Goal: Task Accomplishment & Management: Complete application form

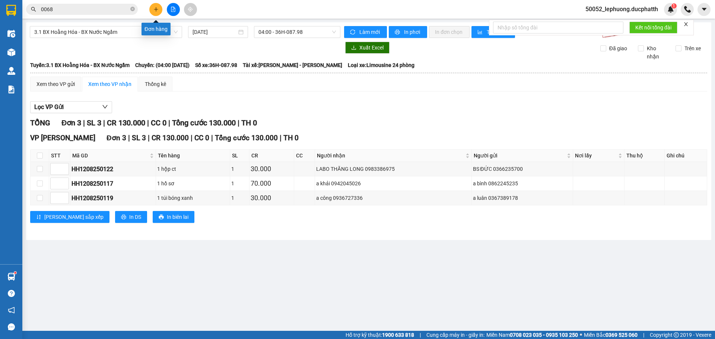
click at [153, 9] on button at bounding box center [155, 9] width 13 height 13
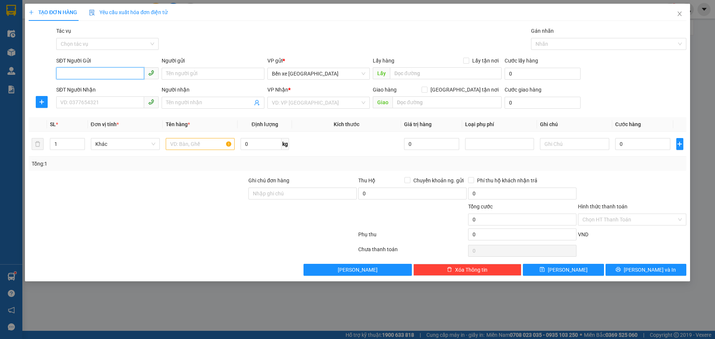
click at [122, 77] on input "SĐT Người Gửi" at bounding box center [100, 73] width 88 height 12
type input "0974350713"
click at [185, 73] on input "Người gửi" at bounding box center [213, 74] width 102 height 12
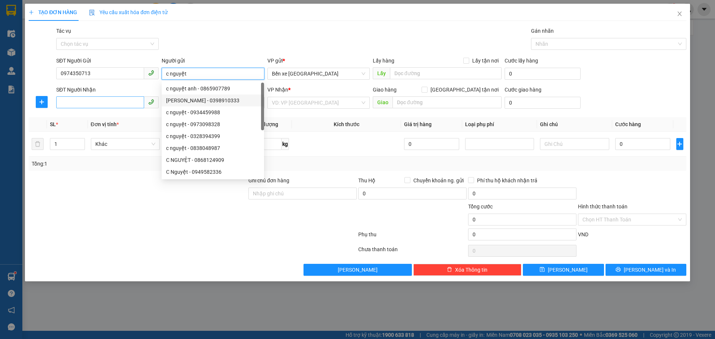
type input "c nguyệt"
click at [114, 104] on input "SĐT Người Nhận" at bounding box center [100, 102] width 88 height 12
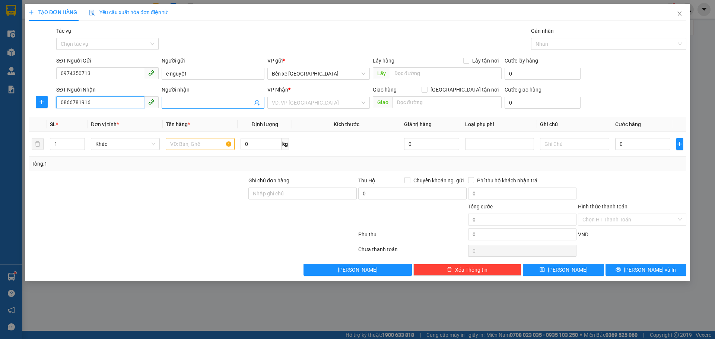
type input "0866781916"
click at [191, 101] on input "Người nhận" at bounding box center [209, 103] width 86 height 8
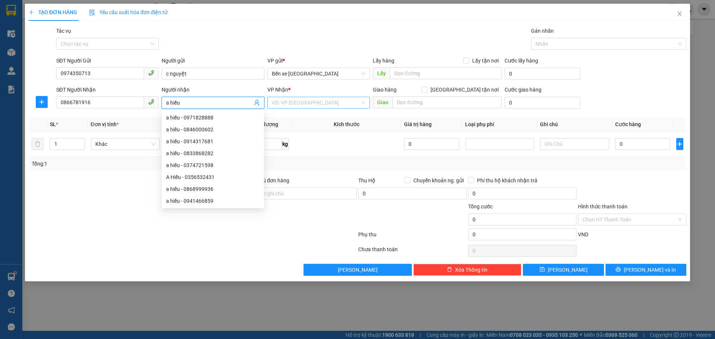
type input "a hiếu"
click at [326, 99] on input "search" at bounding box center [316, 102] width 88 height 11
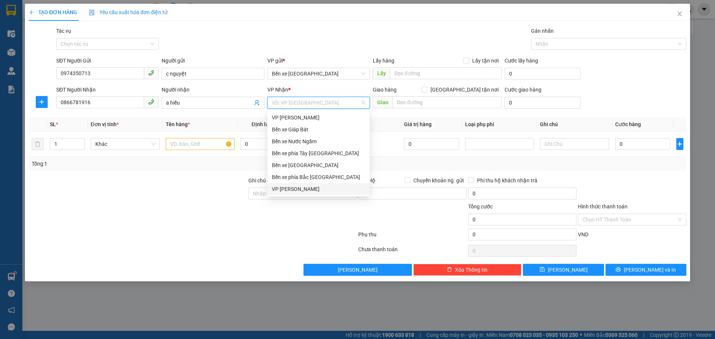
click at [287, 191] on div "VP [PERSON_NAME]" at bounding box center [318, 189] width 93 height 8
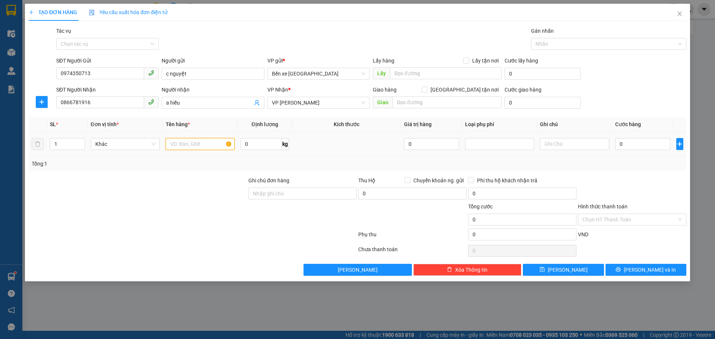
click at [214, 149] on input "text" at bounding box center [200, 144] width 69 height 12
type input "1 ct"
click at [427, 91] on input "[GEOGRAPHIC_DATA] tận nơi" at bounding box center [424, 89] width 5 height 5
checkbox input "true"
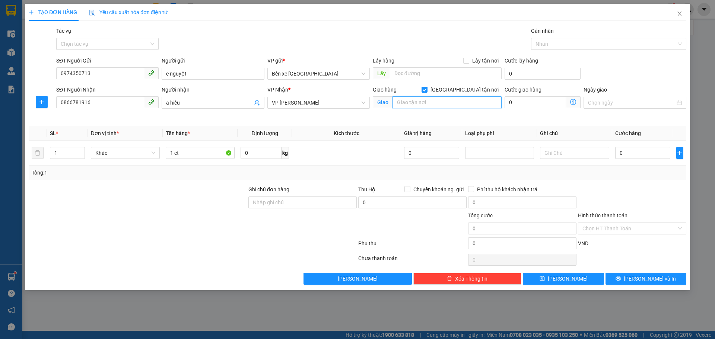
click at [457, 104] on input "text" at bounding box center [446, 102] width 109 height 12
type input "số 28 [DEMOGRAPHIC_DATA] hà dịch vọng [GEOGRAPHIC_DATA]"
click at [578, 103] on span at bounding box center [573, 102] width 15 height 12
click at [573, 103] on icon "dollar-circle" at bounding box center [573, 102] width 6 height 6
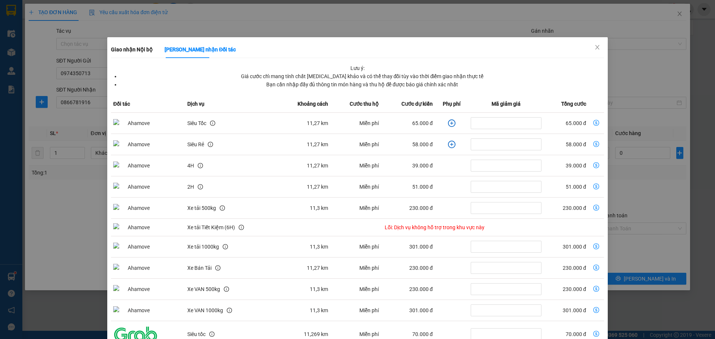
click at [448, 123] on icon "plus-circle" at bounding box center [451, 123] width 7 height 7
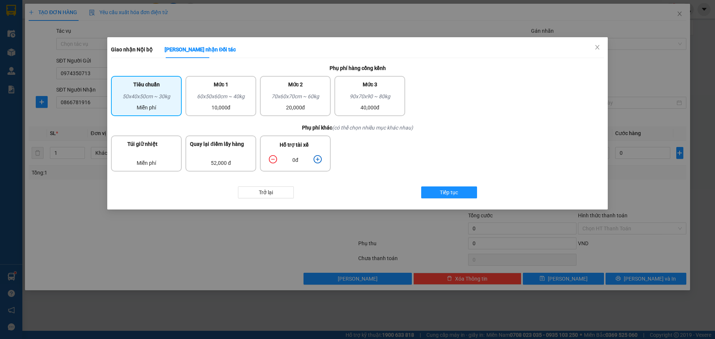
click at [320, 160] on icon "plus-circle" at bounding box center [318, 159] width 8 height 8
click at [462, 196] on button "Tiếp tục" at bounding box center [449, 193] width 56 height 12
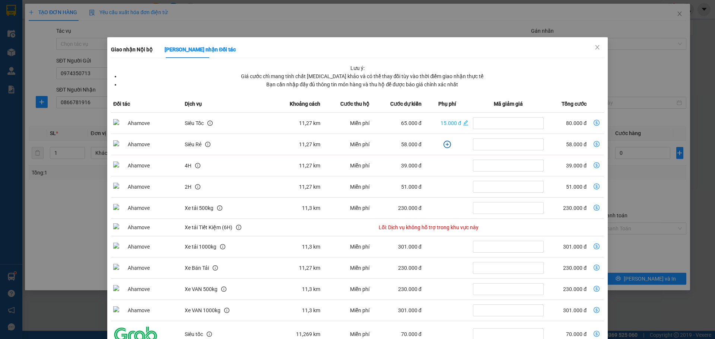
click at [594, 120] on icon "dollar-circle" at bounding box center [597, 123] width 6 height 6
type input "80.000"
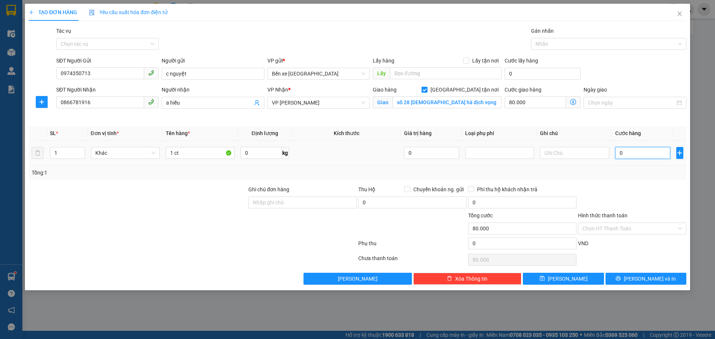
click at [633, 153] on input "0" at bounding box center [642, 153] width 55 height 12
type input "3"
type input "80.003"
type input "30"
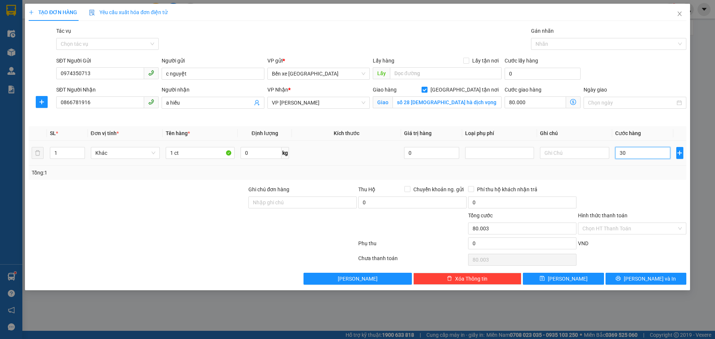
type input "80.030"
type input "30.000"
type input "110.000"
click at [578, 183] on div "Transit Pickup Surcharge Ids Transit Deliver Surcharge Ids Transit Deliver Surc…" at bounding box center [358, 156] width 658 height 258
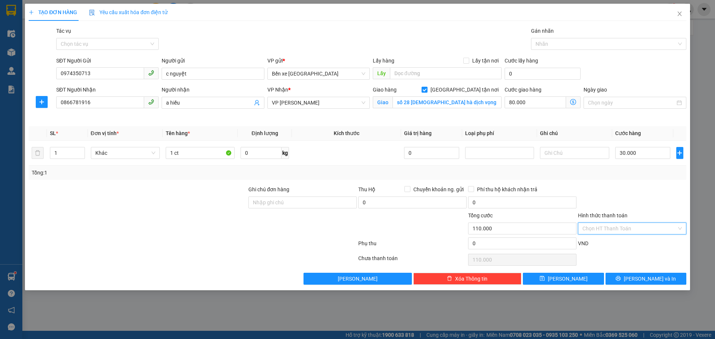
click at [616, 226] on input "Hình thức thanh toán" at bounding box center [629, 228] width 94 height 11
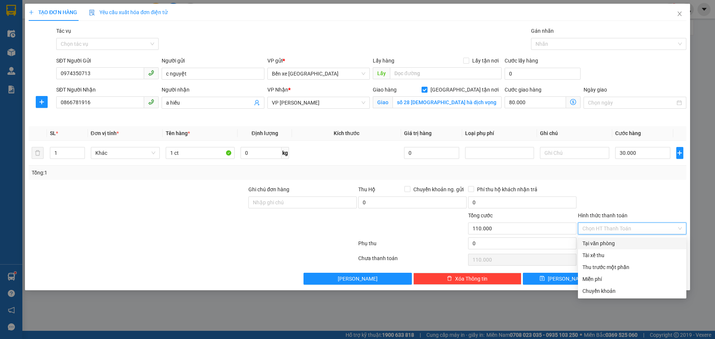
click at [590, 242] on div "Tại văn phòng" at bounding box center [631, 243] width 99 height 8
type input "0"
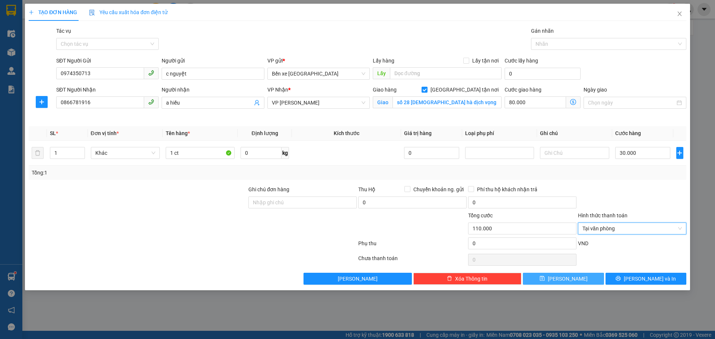
click at [559, 276] on button "[PERSON_NAME]" at bounding box center [563, 279] width 81 height 12
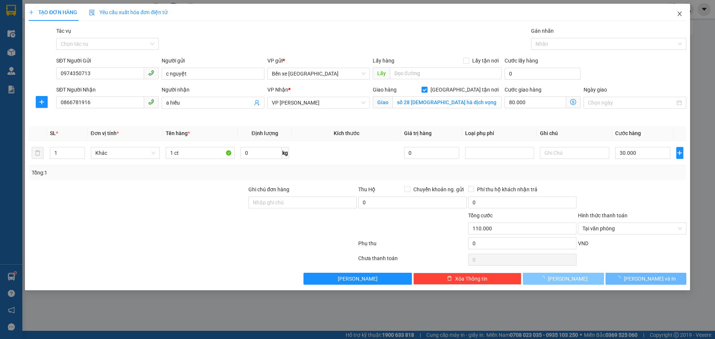
checkbox input "false"
type input "0"
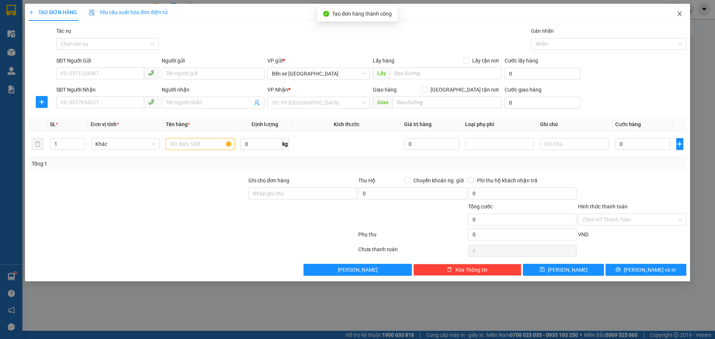
click at [680, 19] on span "Close" at bounding box center [679, 14] width 21 height 21
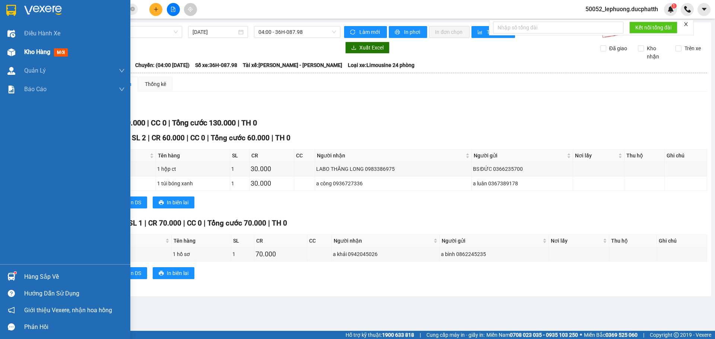
click at [48, 52] on span "Kho hàng" at bounding box center [37, 51] width 26 height 7
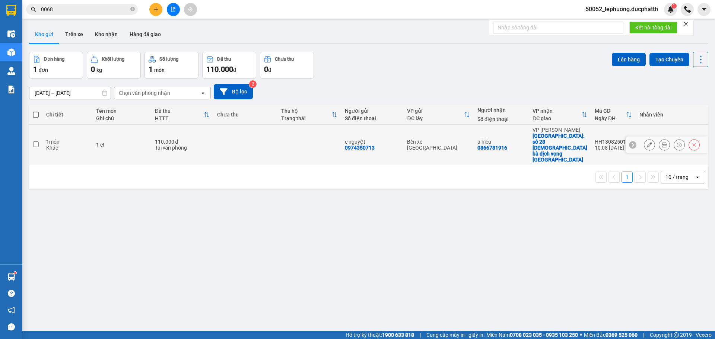
click at [239, 137] on td at bounding box center [245, 145] width 64 height 41
checkbox input "true"
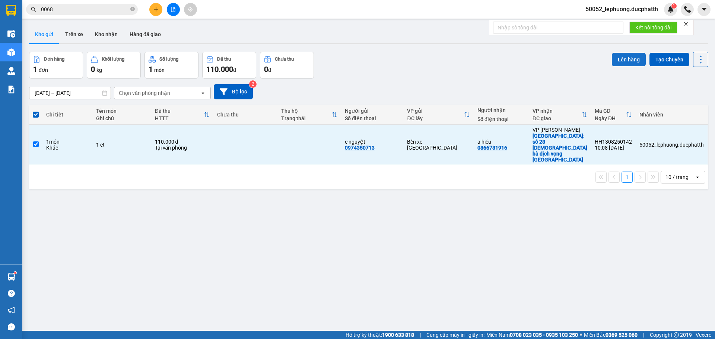
click at [623, 61] on button "Lên hàng" at bounding box center [629, 59] width 34 height 13
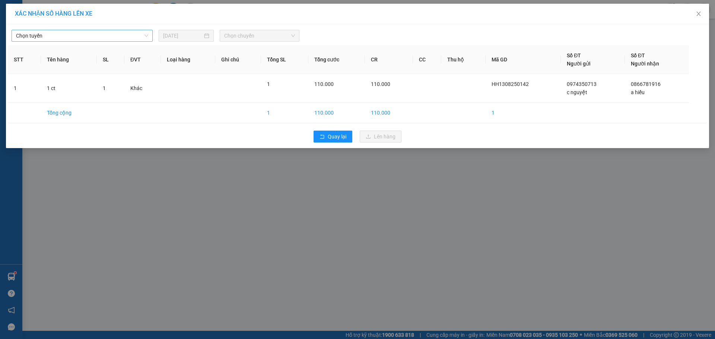
drag, startPoint x: 82, startPoint y: 36, endPoint x: 78, endPoint y: 39, distance: 5.1
click at [82, 36] on span "Chọn tuyến" at bounding box center [82, 35] width 132 height 11
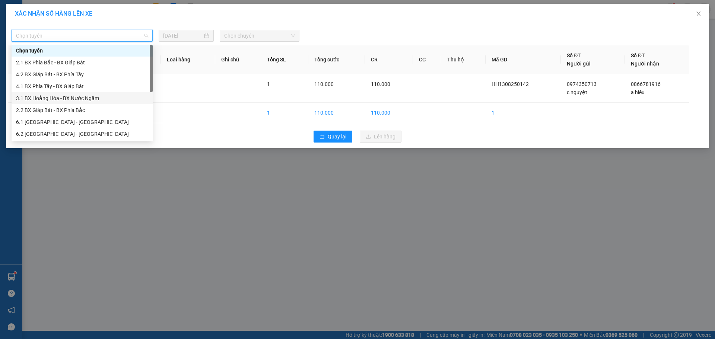
click at [66, 97] on div "3.1 BX Hoằng Hóa - BX Nước Ngầm" at bounding box center [82, 98] width 132 height 8
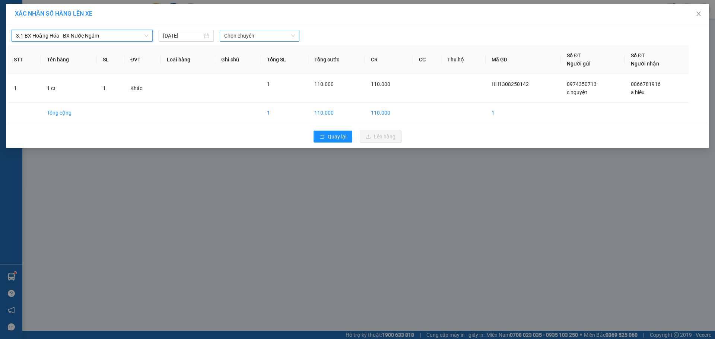
click at [271, 38] on span "Chọn chuyến" at bounding box center [259, 35] width 71 height 11
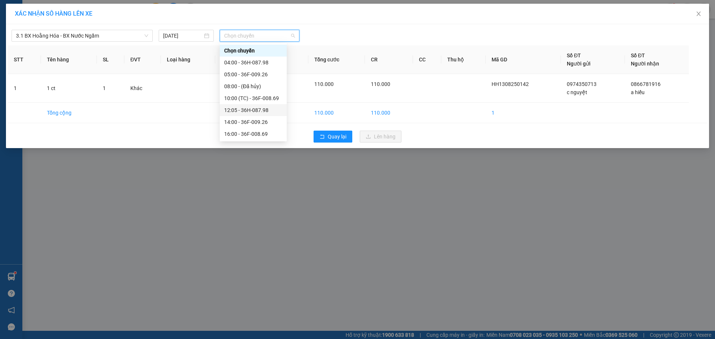
click at [258, 109] on div "12:05 - 36H-087.98" at bounding box center [253, 110] width 58 height 8
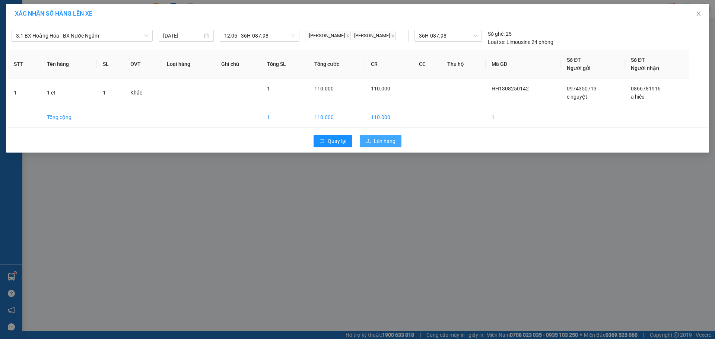
click at [375, 142] on span "Lên hàng" at bounding box center [385, 141] width 22 height 8
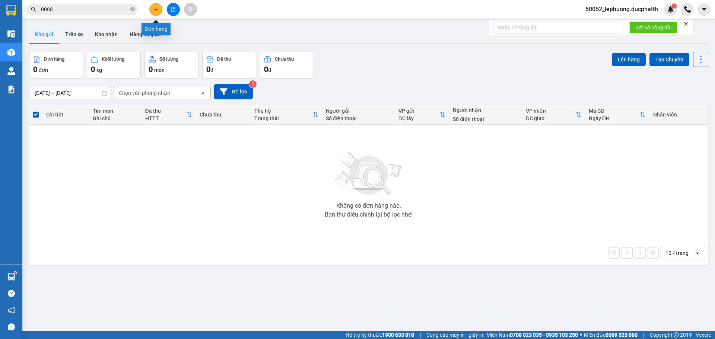
click at [153, 11] on icon "plus" at bounding box center [155, 9] width 5 height 5
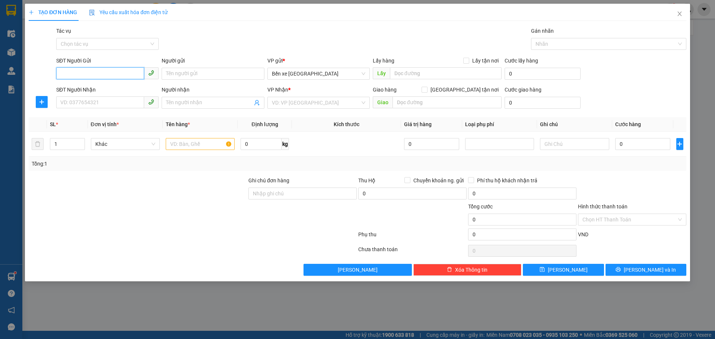
click at [110, 75] on input "SĐT Người Gửi" at bounding box center [100, 73] width 88 height 12
type input "0977979066"
click at [210, 76] on input "Người gửi" at bounding box center [213, 74] width 102 height 12
type input "a thoại"
click at [79, 105] on input "SĐT Người Nhận" at bounding box center [100, 102] width 88 height 12
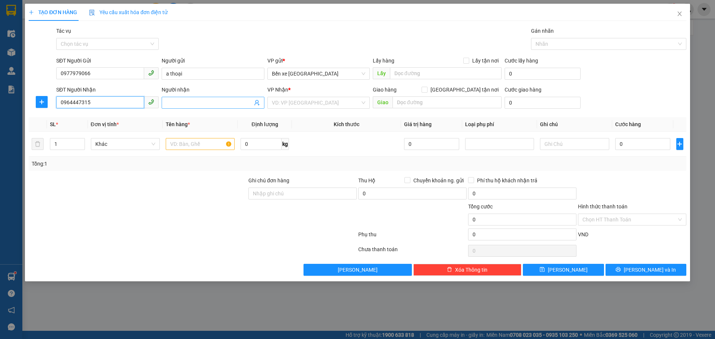
type input "0964447315"
click at [200, 105] on input "Người nhận" at bounding box center [209, 103] width 86 height 8
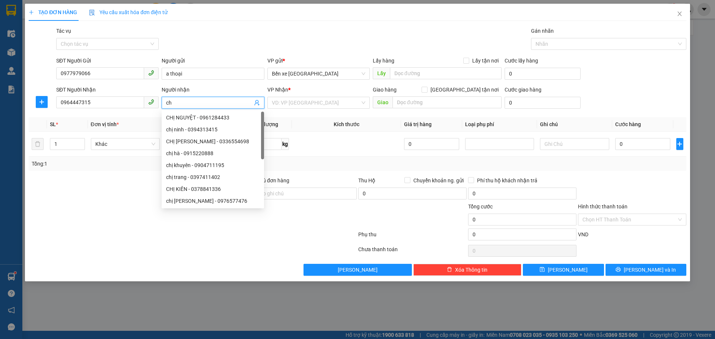
type input "c"
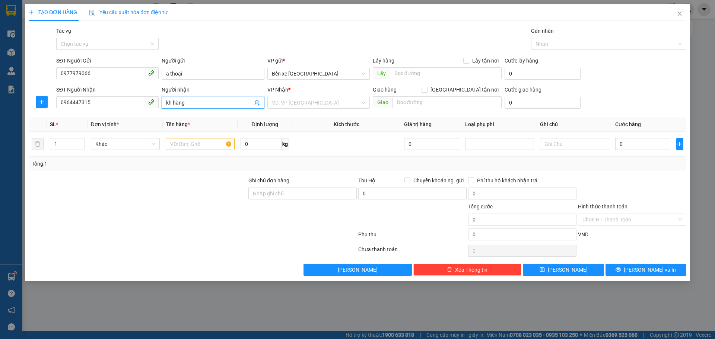
click at [172, 102] on input "kh hàng" at bounding box center [209, 103] width 86 height 8
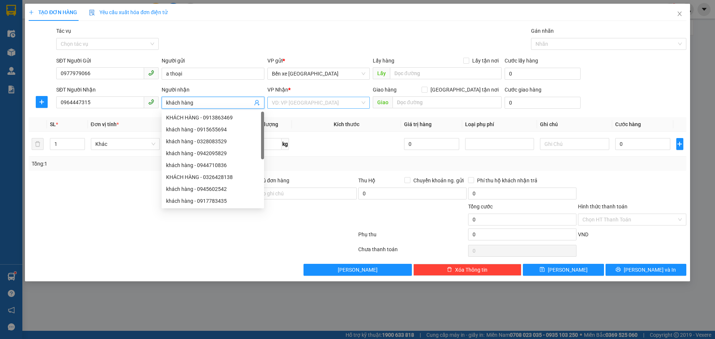
type input "khách hàng"
click at [296, 104] on input "search" at bounding box center [316, 102] width 88 height 11
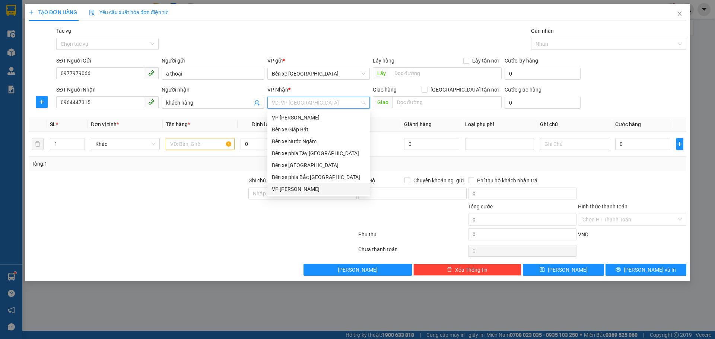
click at [288, 189] on div "VP [PERSON_NAME]" at bounding box center [318, 189] width 93 height 8
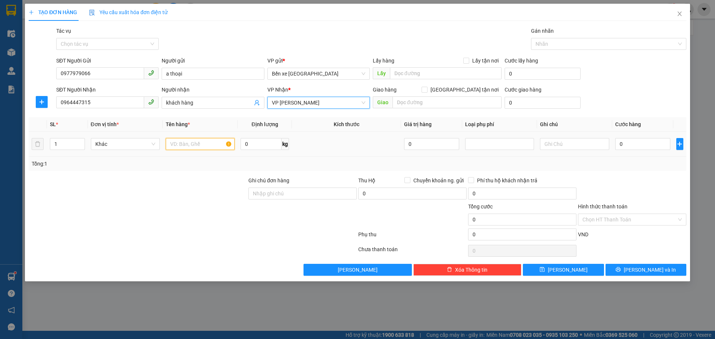
click at [214, 142] on input "text" at bounding box center [200, 144] width 69 height 12
type input "1"
drag, startPoint x: 206, startPoint y: 105, endPoint x: 150, endPoint y: 100, distance: 56.1
click at [150, 100] on div "SĐT Người Nhận 0964447315 Người nhận khách hàng khách hàng VP Nhận * VP Ngọc Hồ…" at bounding box center [371, 99] width 633 height 26
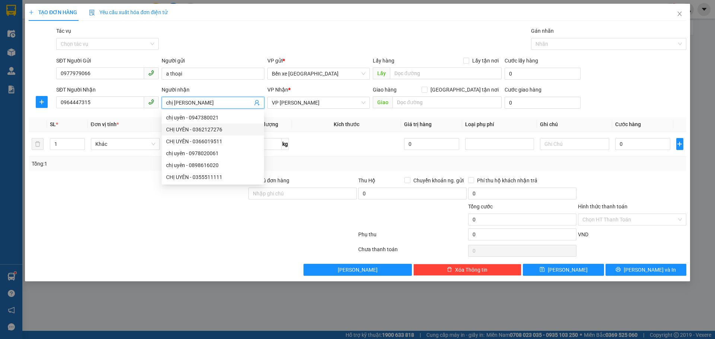
type input "chị [PERSON_NAME]"
click at [287, 117] on div "Transit Pickup Surcharge Ids Transit Deliver Surcharge Ids Transit Deliver Surc…" at bounding box center [358, 151] width 658 height 249
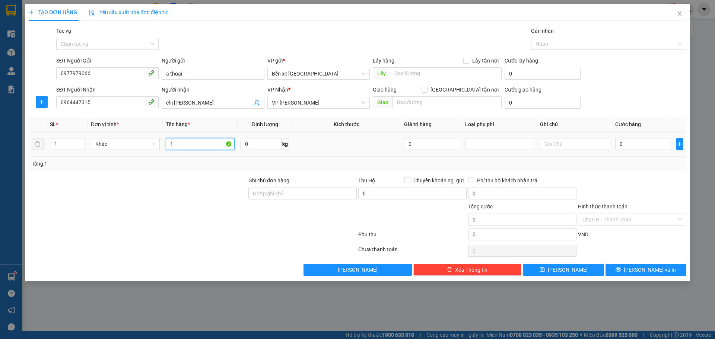
click at [189, 145] on input "1" at bounding box center [200, 144] width 69 height 12
type input "1 thùng xốp"
click at [468, 89] on span "[GEOGRAPHIC_DATA] tận nơi" at bounding box center [464, 90] width 74 height 8
click at [427, 89] on input "[GEOGRAPHIC_DATA] tận nơi" at bounding box center [424, 89] width 5 height 5
checkbox input "true"
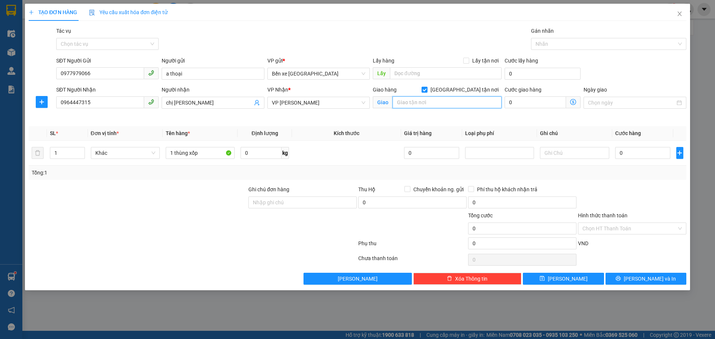
click at [458, 101] on input "text" at bounding box center [446, 102] width 109 height 12
type input "n"
click at [452, 103] on input "18 ngõ 12 [PERSON_NAME] quan hoa cầu giấy" at bounding box center [446, 102] width 109 height 12
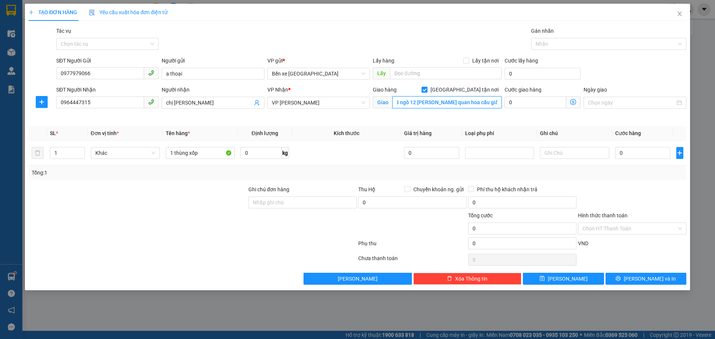
type input "18 ngõ 12 [PERSON_NAME] quan hoa cầu giấy"
click at [573, 104] on icon "dollar-circle" at bounding box center [573, 102] width 6 height 6
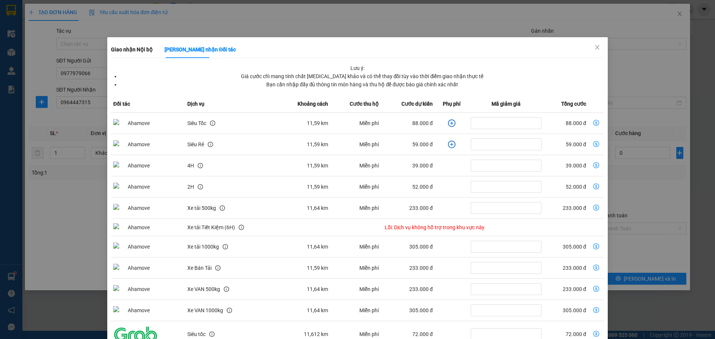
click at [446, 119] on td "dollar-circle" at bounding box center [452, 123] width 34 height 21
click at [450, 123] on icon "plus-circle" at bounding box center [451, 123] width 3 height 3
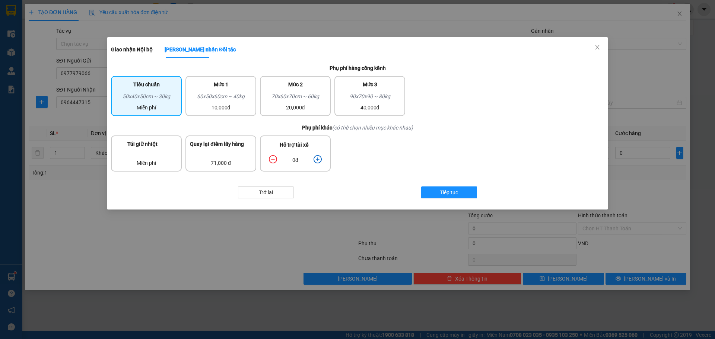
click at [320, 159] on icon "plus-circle" at bounding box center [318, 159] width 8 height 8
click at [319, 159] on icon "plus-circle" at bounding box center [318, 159] width 8 height 8
click at [440, 193] on span "Tiếp tục" at bounding box center [449, 192] width 18 height 8
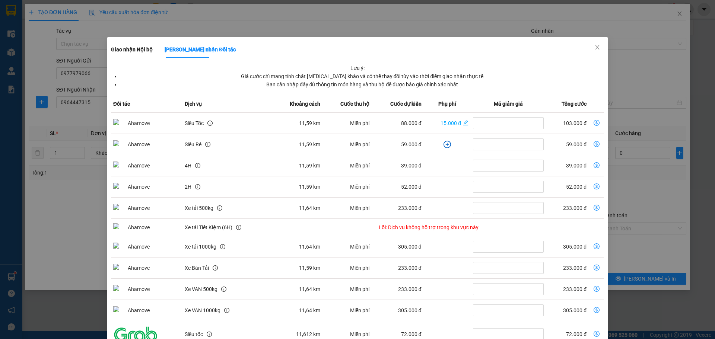
click at [594, 122] on icon "dollar-circle" at bounding box center [597, 123] width 6 height 6
type input "103.000"
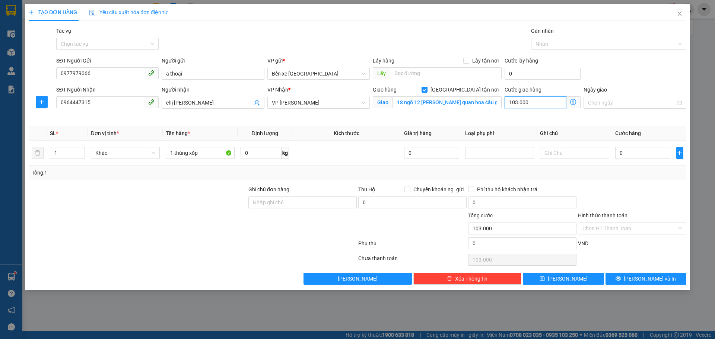
click at [539, 102] on input "103.000" at bounding box center [535, 102] width 61 height 12
type input "1"
type input "10"
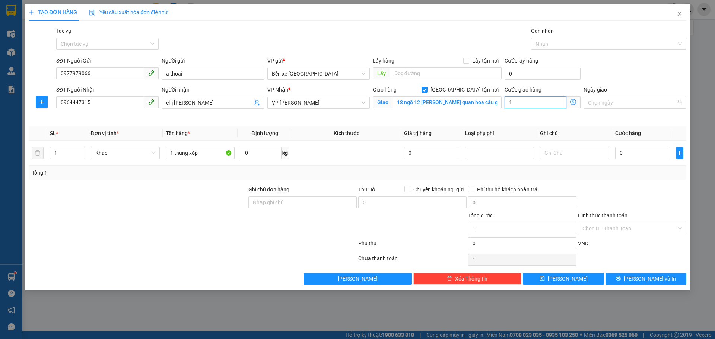
type input "10"
type input "105"
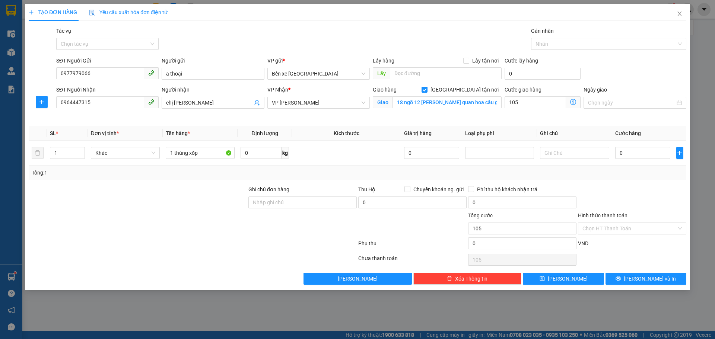
type input "105.000"
click at [530, 129] on th "Loại phụ phí" at bounding box center [499, 133] width 75 height 15
click at [656, 157] on input "0" at bounding box center [642, 153] width 55 height 12
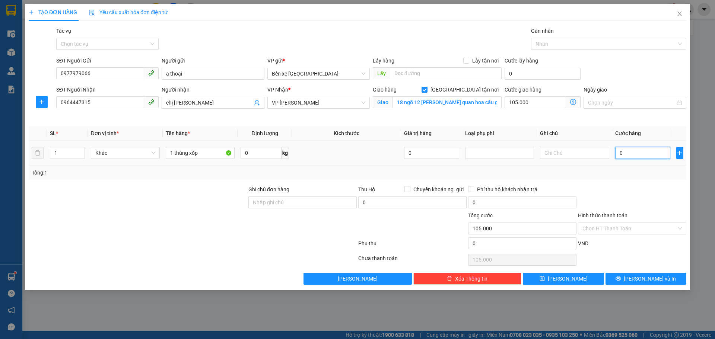
type input "3"
type input "105.003"
type input "30"
type input "105.030"
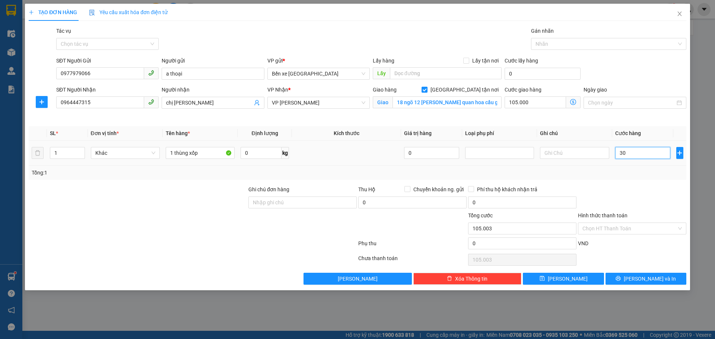
type input "105.030"
type input "30.000"
type input "135.000"
click at [608, 178] on div "Tổng: 1" at bounding box center [358, 173] width 658 height 14
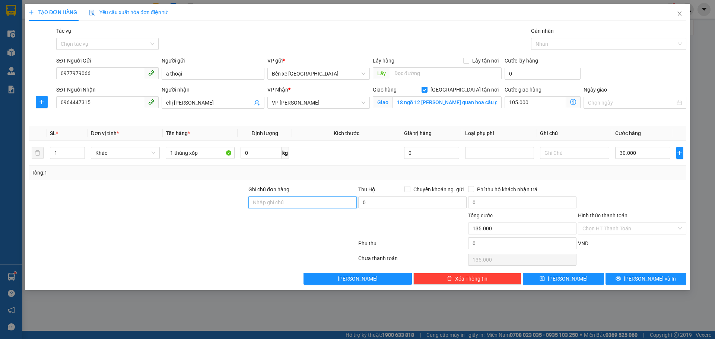
click at [308, 203] on input "Ghi chú đơn hàng" at bounding box center [302, 203] width 108 height 12
type input "NNTT"
click at [582, 274] on button "[PERSON_NAME]" at bounding box center [563, 279] width 81 height 12
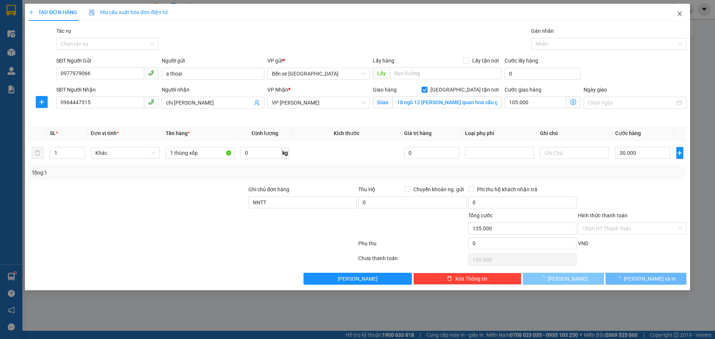
checkbox input "false"
type input "0"
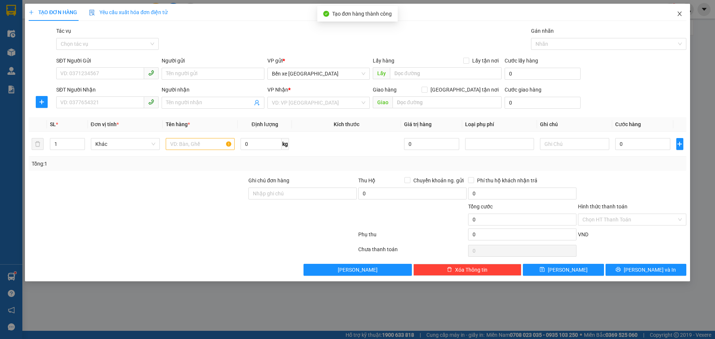
click at [677, 12] on icon "close" at bounding box center [680, 14] width 6 height 6
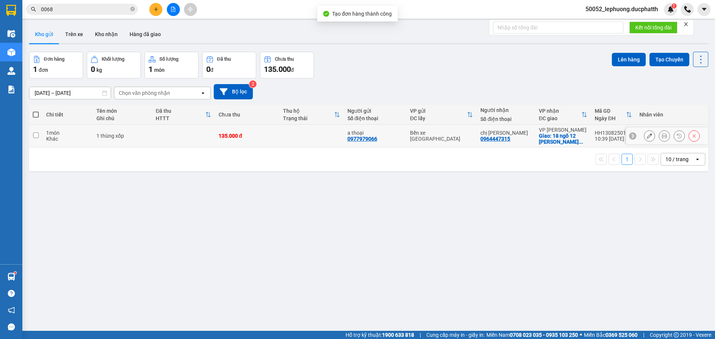
drag, startPoint x: 88, startPoint y: 137, endPoint x: 307, endPoint y: 125, distance: 219.3
click at [89, 138] on div "Khác" at bounding box center [67, 139] width 43 height 6
checkbox input "true"
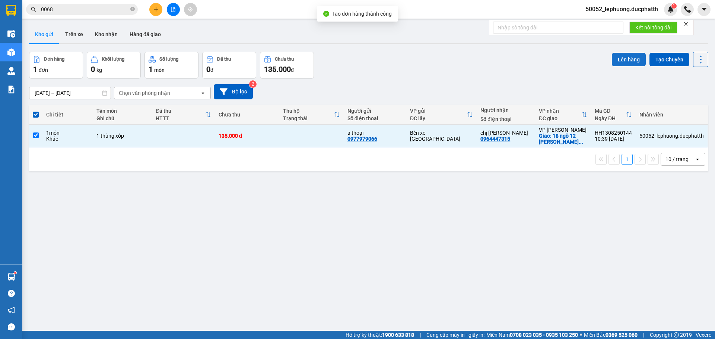
click at [626, 61] on button "Lên hàng" at bounding box center [629, 59] width 34 height 13
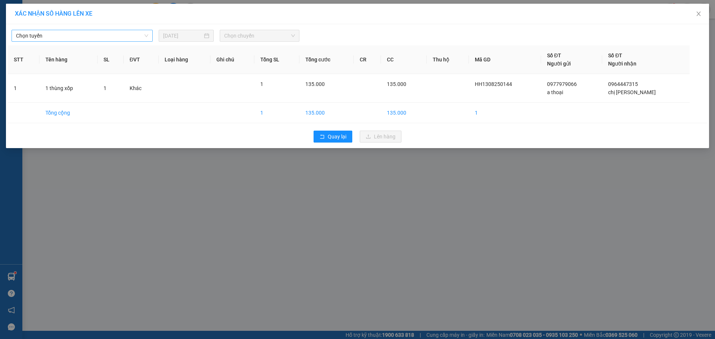
click at [124, 34] on span "Chọn tuyến" at bounding box center [82, 35] width 132 height 11
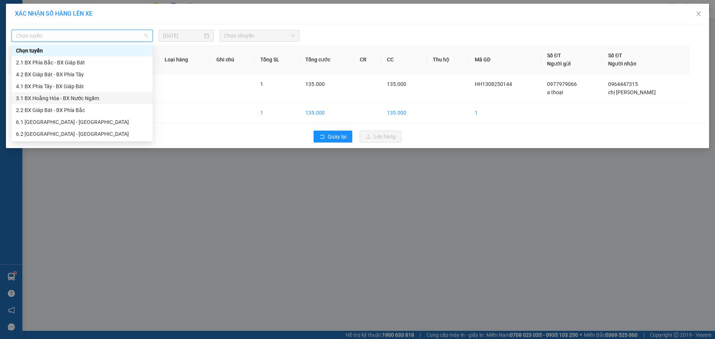
click at [66, 98] on div "3.1 BX Hoằng Hóa - BX Nước Ngầm" at bounding box center [82, 98] width 132 height 8
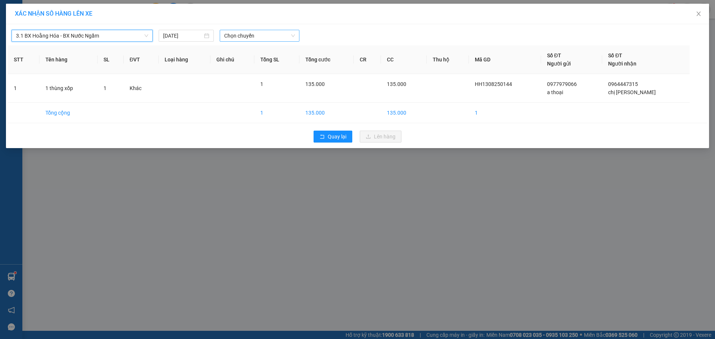
click at [249, 35] on span "Chọn chuyến" at bounding box center [259, 35] width 71 height 11
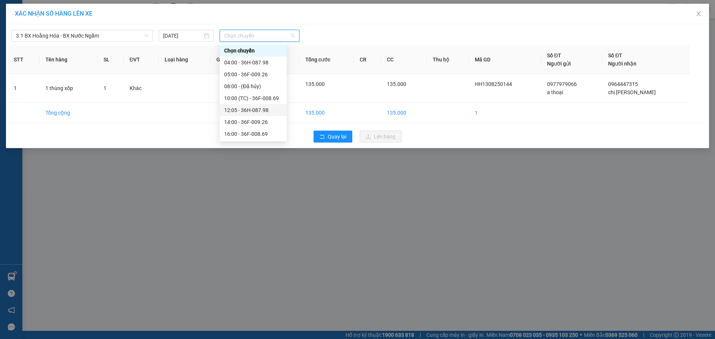
click at [262, 112] on div "12:05 - 36H-087.98" at bounding box center [253, 110] width 58 height 8
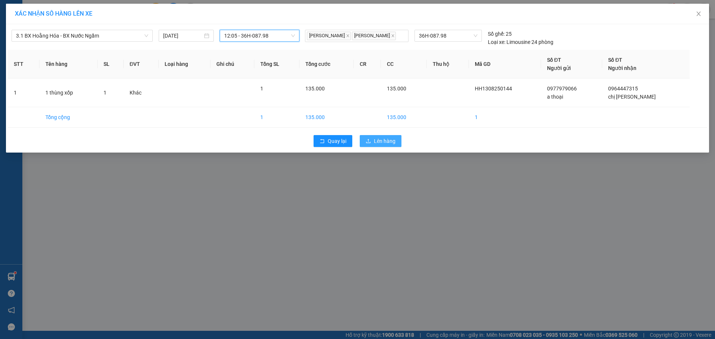
click at [379, 142] on span "Lên hàng" at bounding box center [385, 141] width 22 height 8
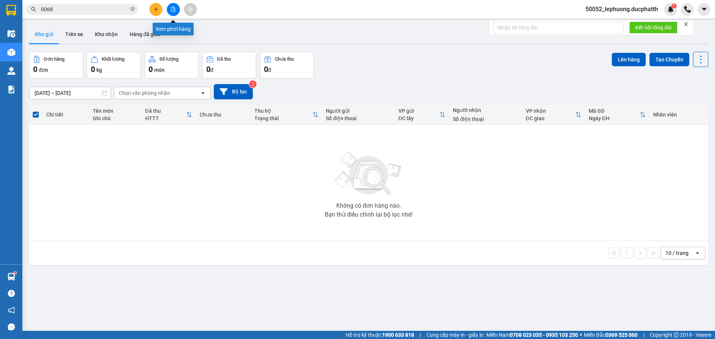
click at [170, 11] on button at bounding box center [173, 9] width 13 height 13
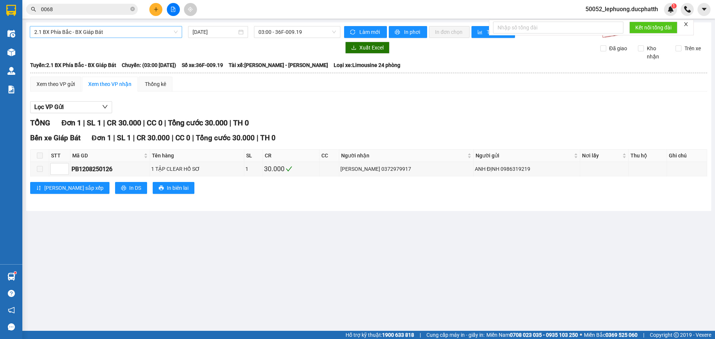
click at [161, 32] on span "2.1 BX Phía Bắc - BX Giáp Bát" at bounding box center [105, 31] width 143 height 11
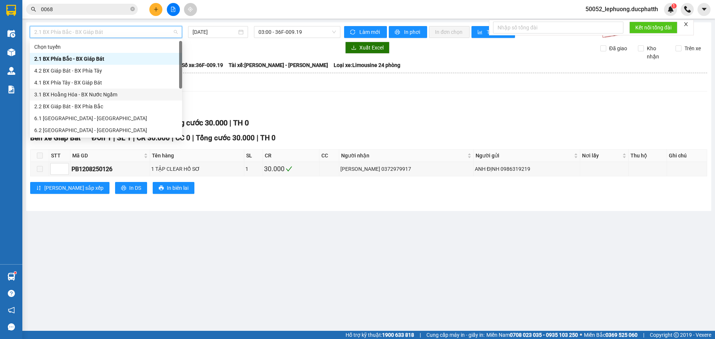
click at [87, 94] on div "3.1 BX Hoằng Hóa - BX Nước Ngầm" at bounding box center [105, 94] width 143 height 8
type input "[DATE]"
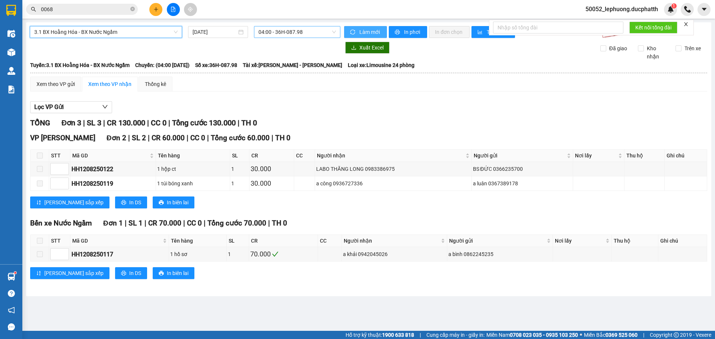
click at [306, 29] on span "04:00 - 36H-087.98" at bounding box center [296, 31] width 77 height 11
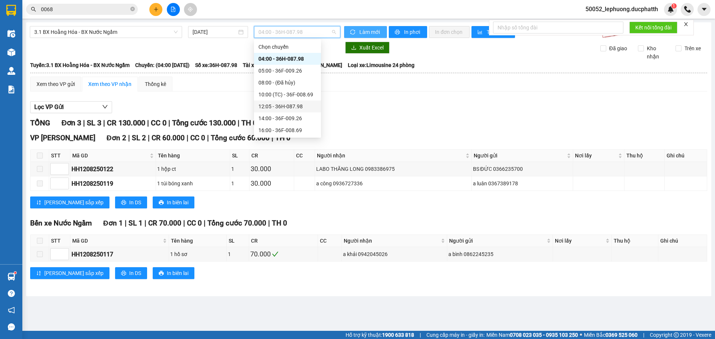
click at [295, 109] on div "12:05 - 36H-087.98" at bounding box center [287, 106] width 58 height 8
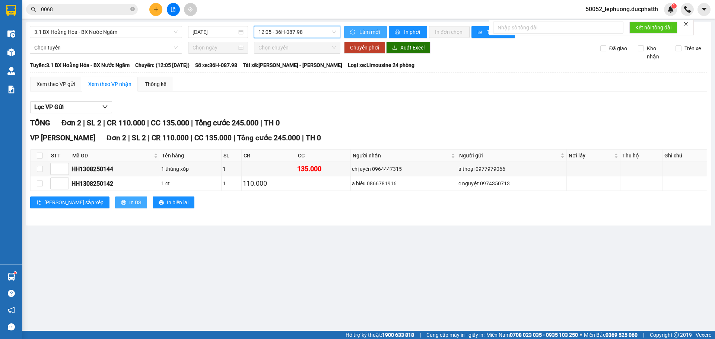
click at [115, 203] on button "In DS" at bounding box center [131, 203] width 32 height 12
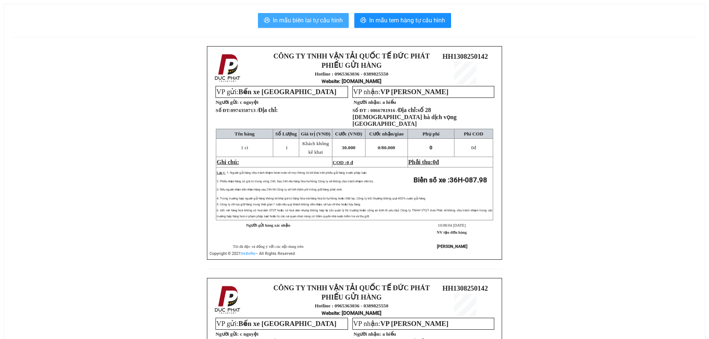
click at [318, 16] on span "In mẫu biên lai tự cấu hình" at bounding box center [308, 20] width 70 height 9
click at [318, 23] on span "In mẫu biên lai tự cấu hình" at bounding box center [308, 20] width 70 height 9
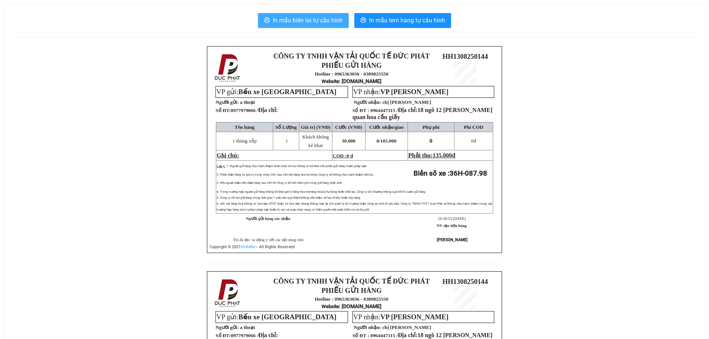
click at [310, 18] on span "In mẫu biên lai tự cấu hình" at bounding box center [308, 20] width 70 height 9
click at [333, 19] on span "In mẫu biên lai tự cấu hình" at bounding box center [308, 20] width 70 height 9
